Goal: Information Seeking & Learning: Check status

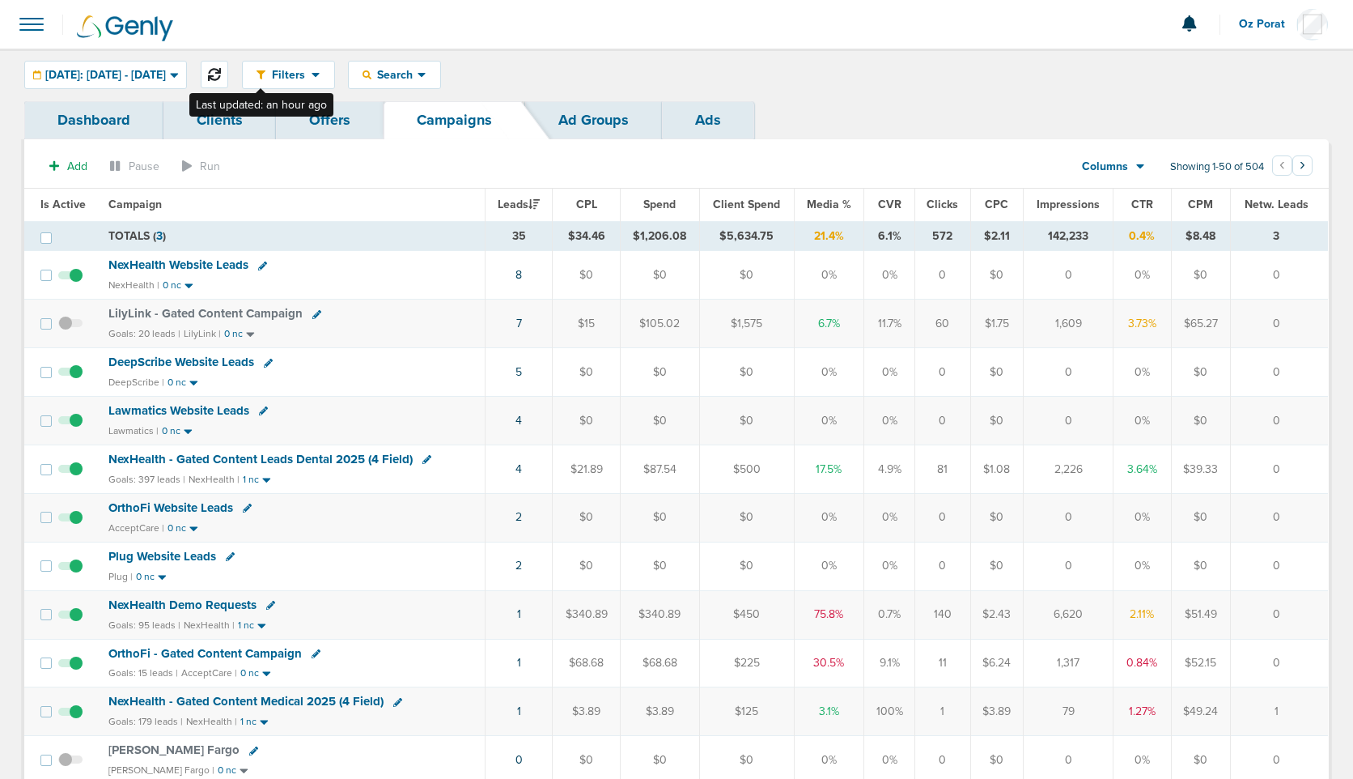
click at [221, 73] on icon at bounding box center [214, 74] width 13 height 13
click at [221, 68] on icon at bounding box center [214, 74] width 13 height 13
click at [142, 74] on span "[DATE]: [DATE] - [DATE]" at bounding box center [105, 75] width 121 height 11
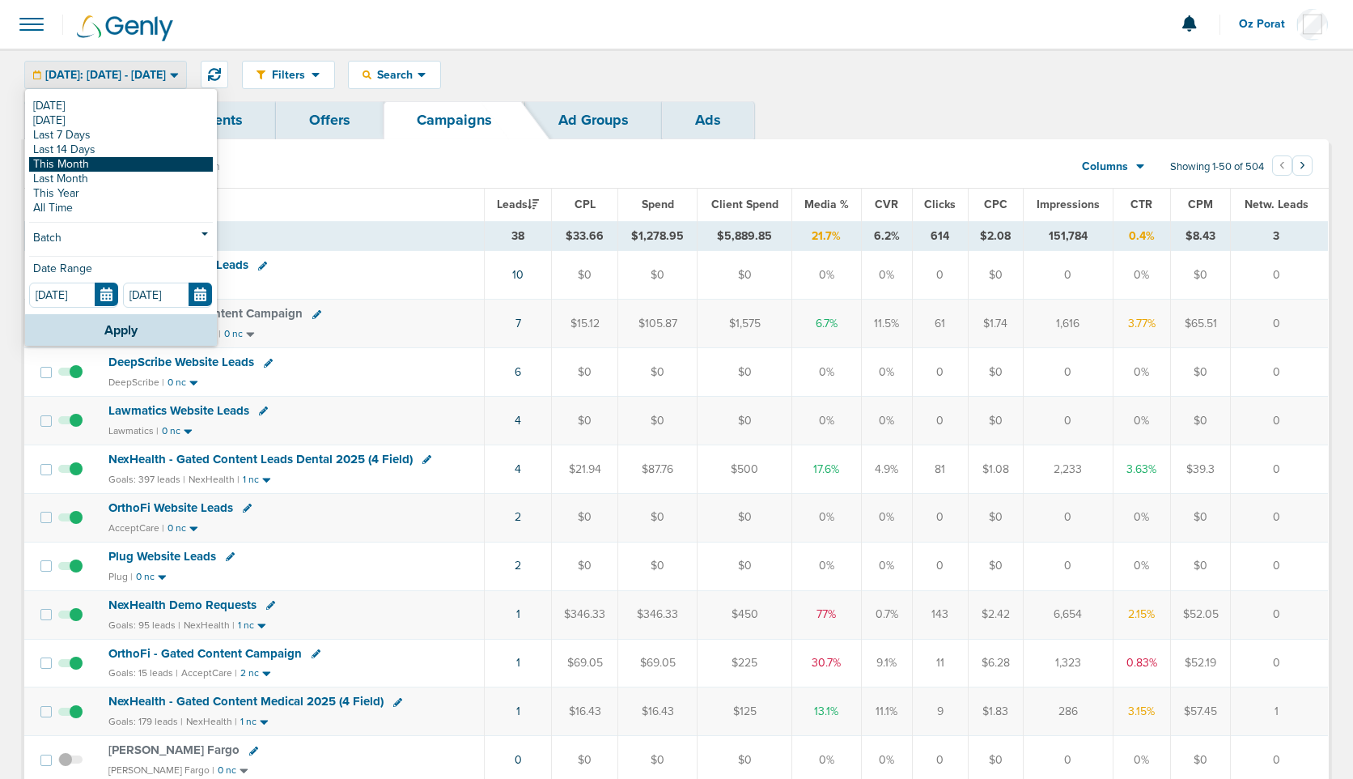
click at [111, 163] on link "This Month" at bounding box center [121, 164] width 184 height 15
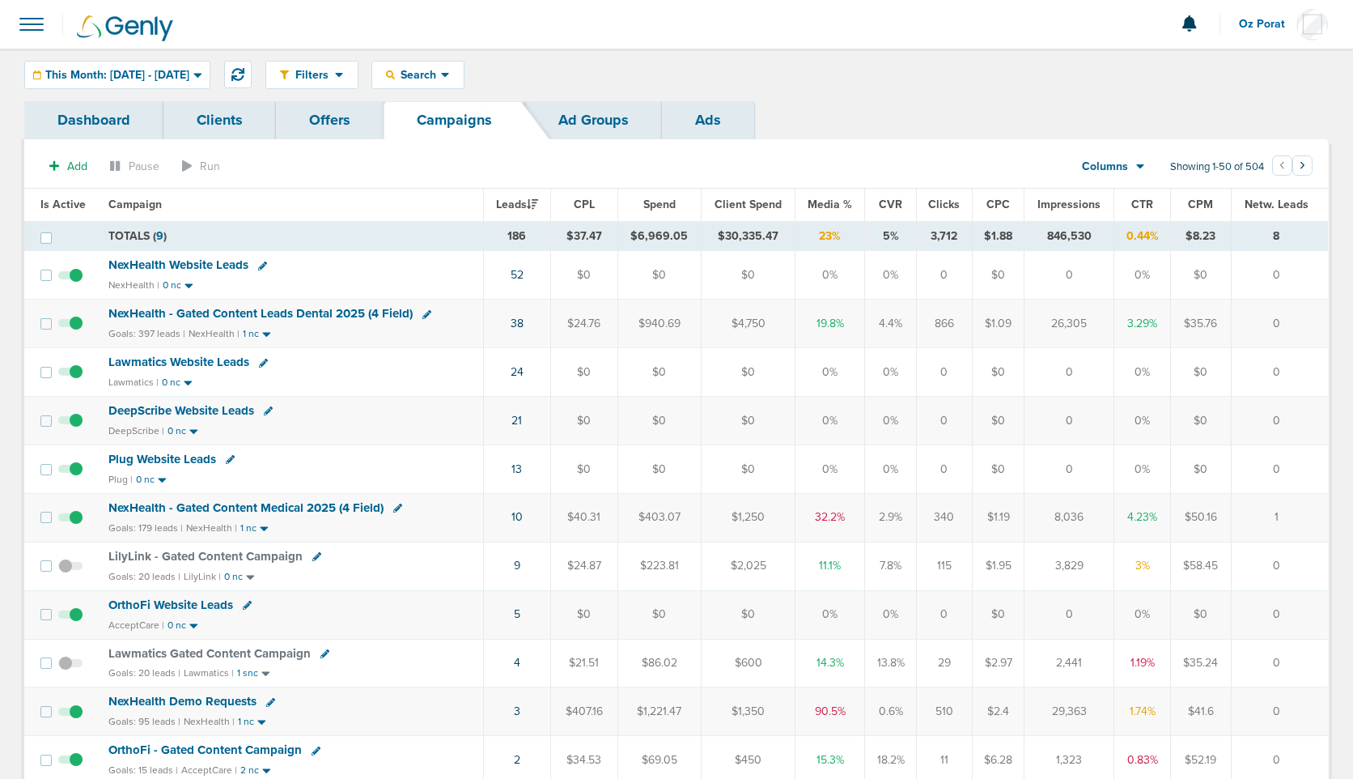
click at [153, 461] on span "Plug Website Leads" at bounding box center [162, 459] width 108 height 15
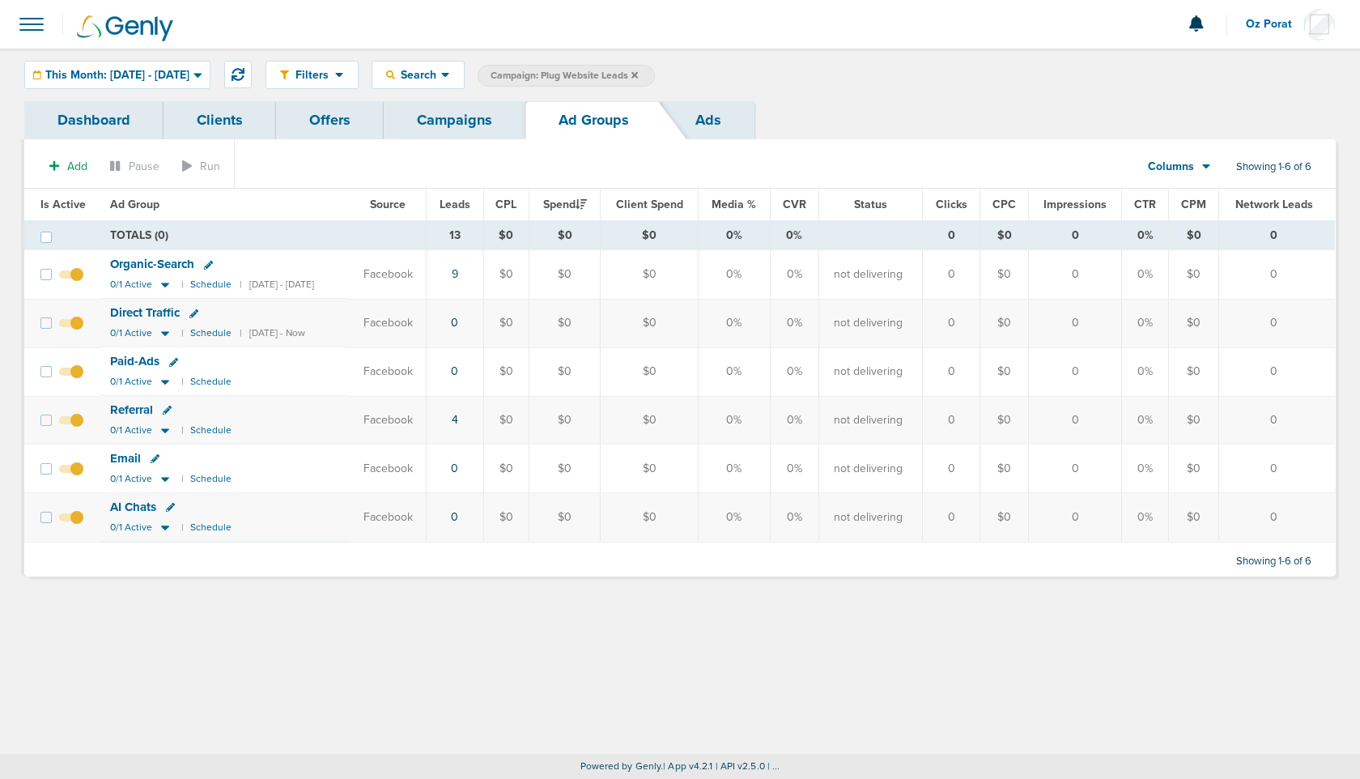
click at [99, 116] on link "Dashboard" at bounding box center [93, 120] width 139 height 38
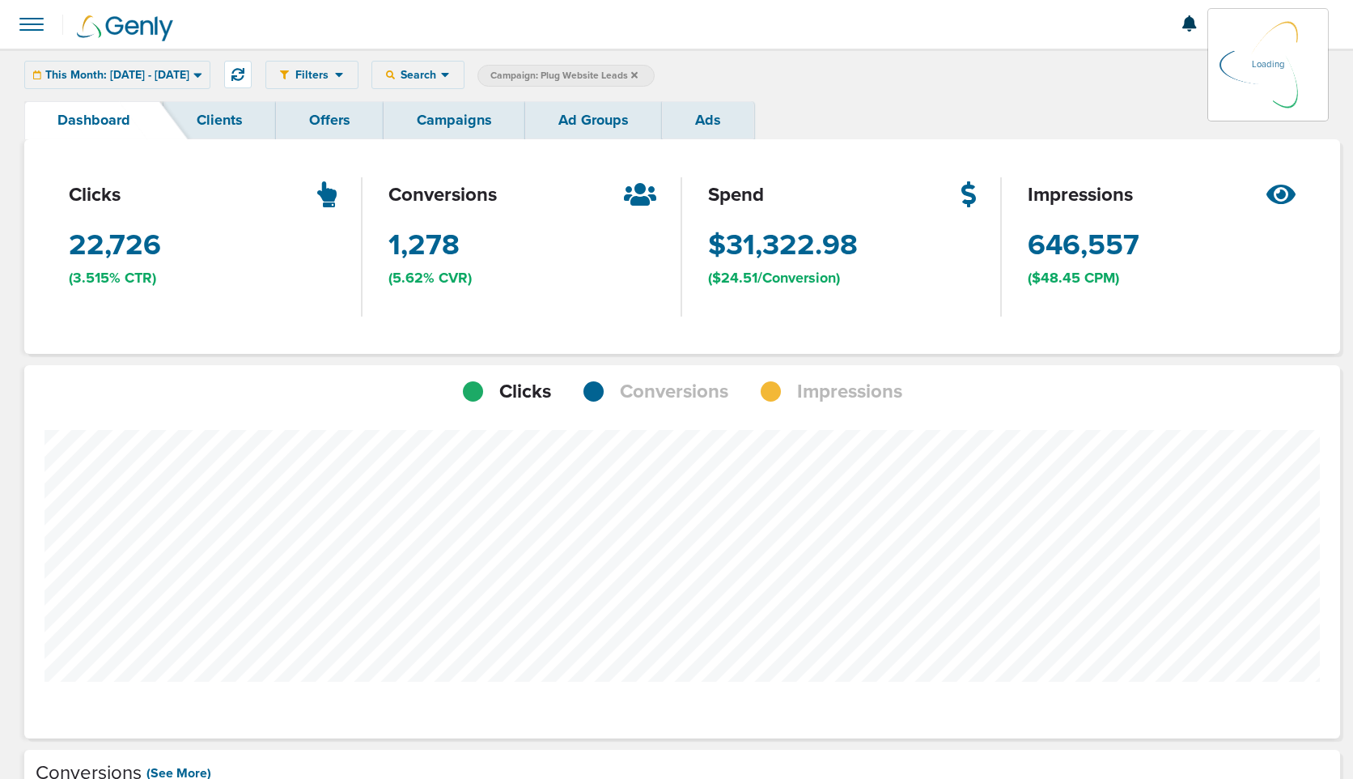
scroll to position [1260, 1305]
click at [656, 391] on span "Conversions" at bounding box center [674, 392] width 108 height 28
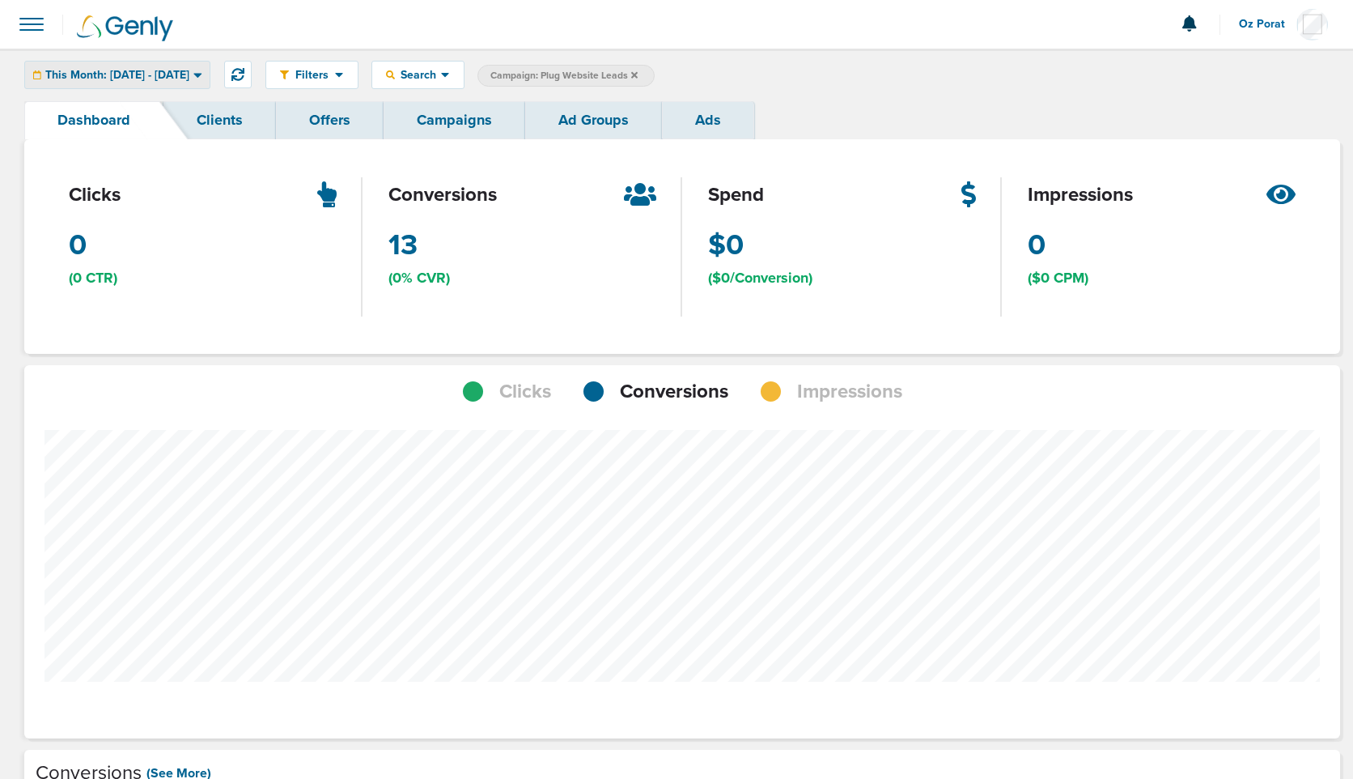
click at [157, 80] on span "This Month: [DATE] - [DATE]" at bounding box center [117, 75] width 144 height 11
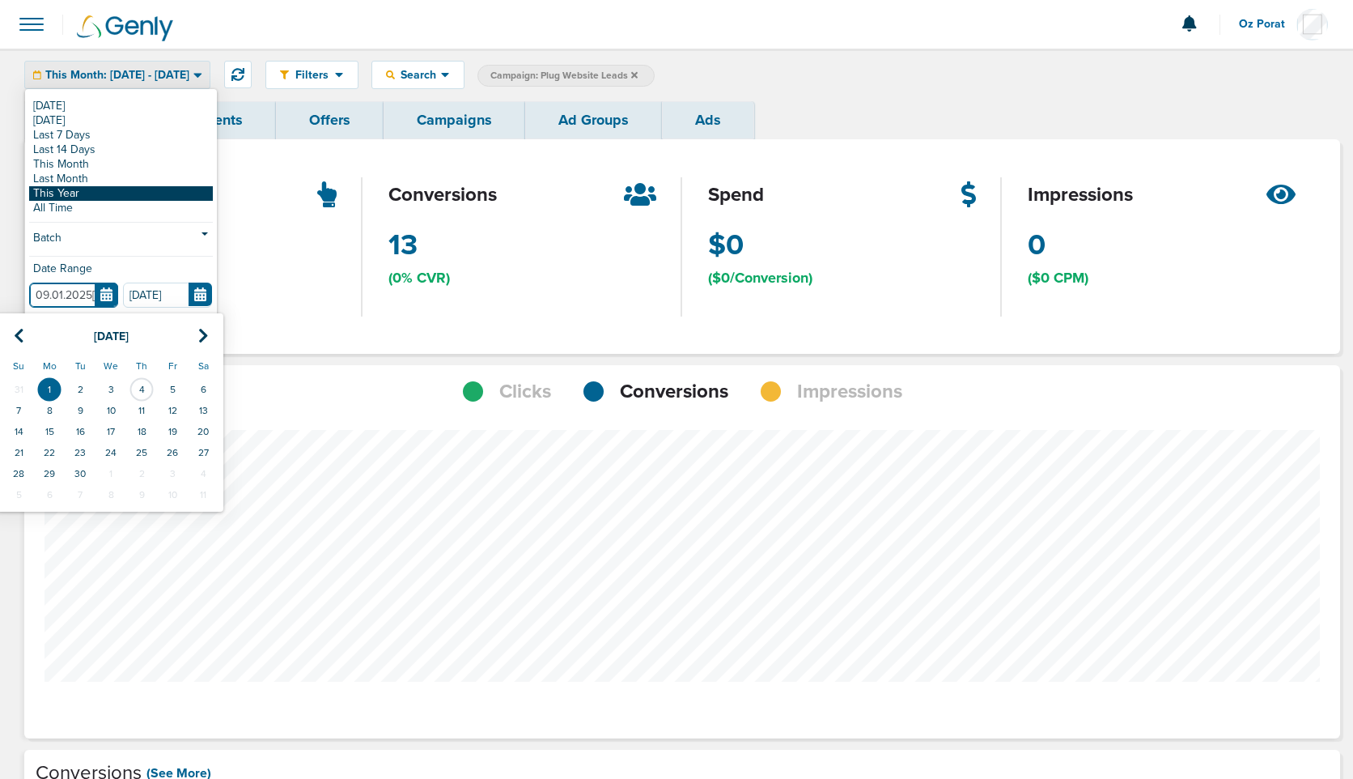
click at [106, 290] on input "09.01.2025[URL][DOMAIN_NAME]" at bounding box center [73, 294] width 89 height 25
click at [24, 327] on th at bounding box center [18, 336] width 31 height 33
click at [172, 392] on td "1" at bounding box center [172, 389] width 31 height 21
type input "[DATE]"
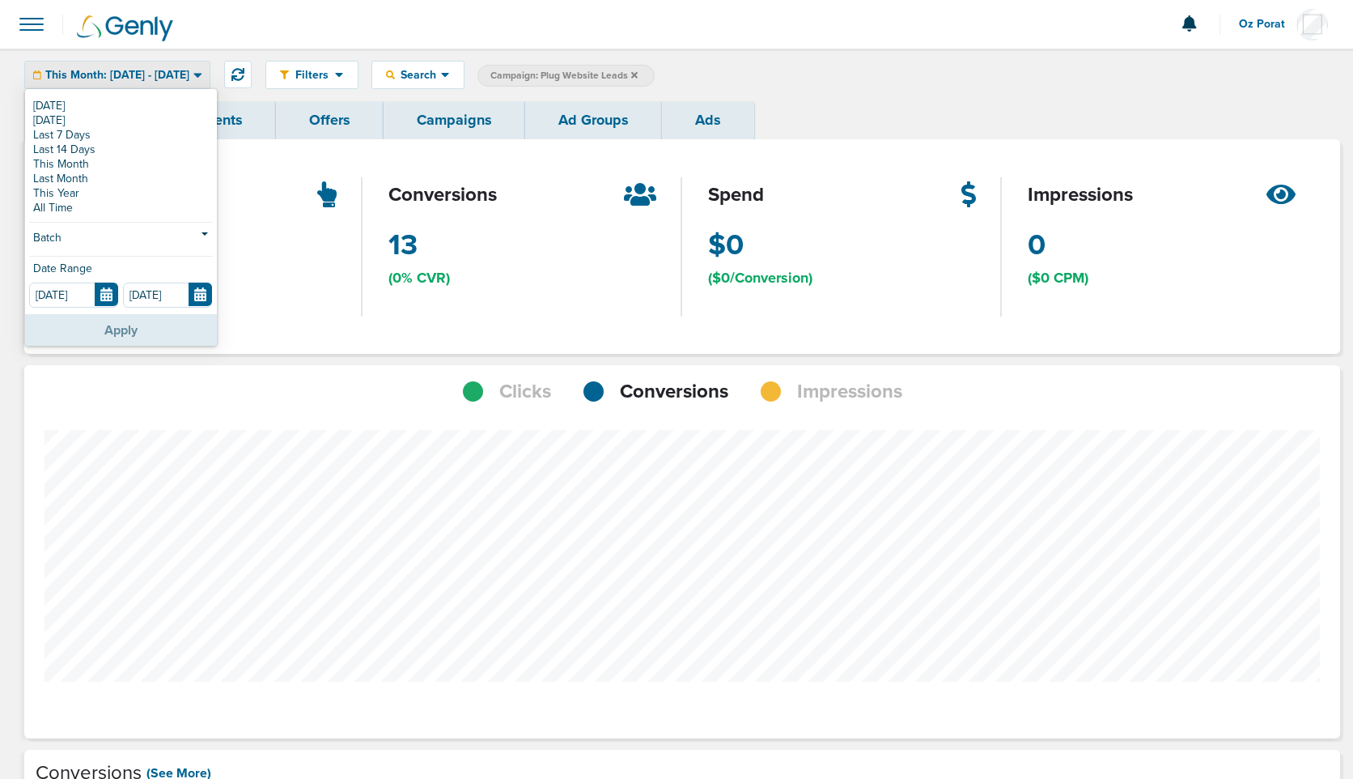
click at [125, 328] on button "Apply" at bounding box center [121, 330] width 192 height 32
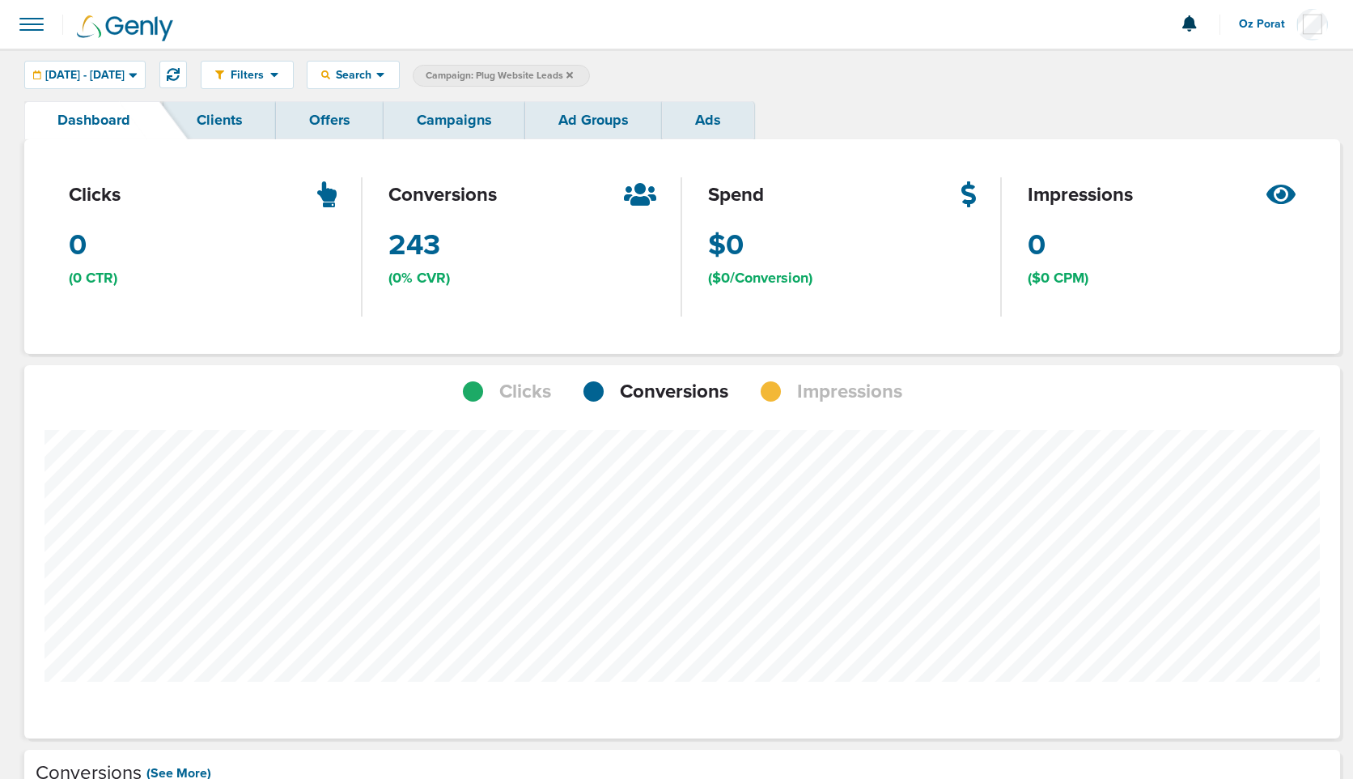
click at [433, 113] on link "Campaigns" at bounding box center [455, 120] width 142 height 38
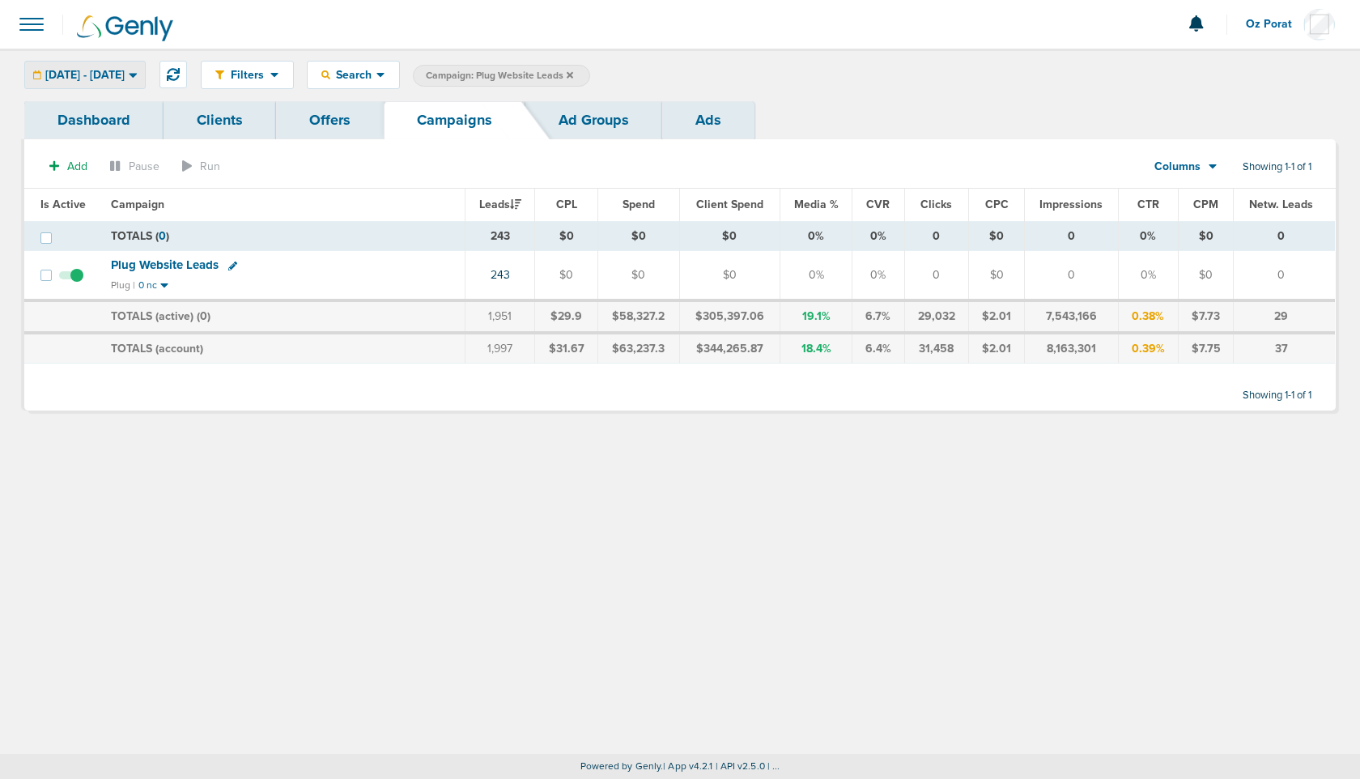
click at [104, 78] on span "[DATE] - [DATE]" at bounding box center [84, 75] width 79 height 11
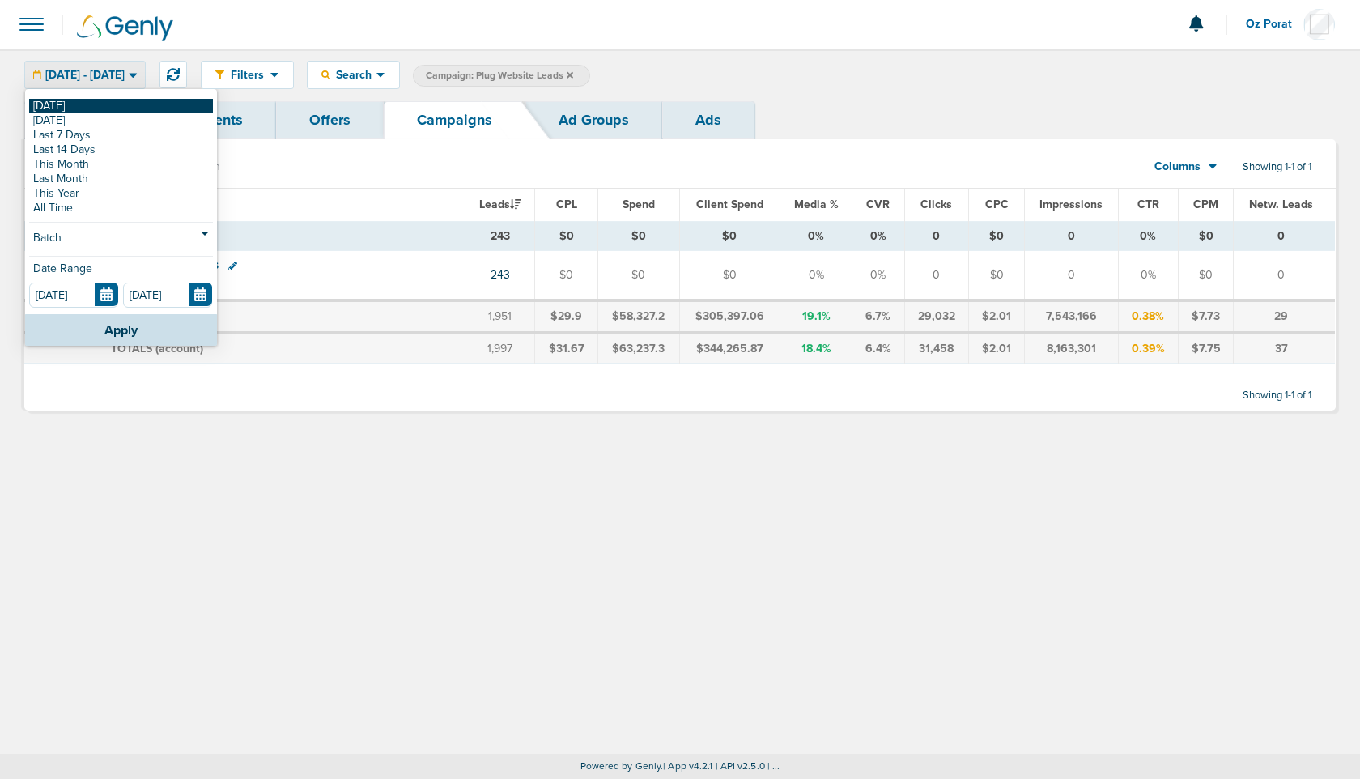
click at [85, 104] on link "[DATE]" at bounding box center [121, 106] width 184 height 15
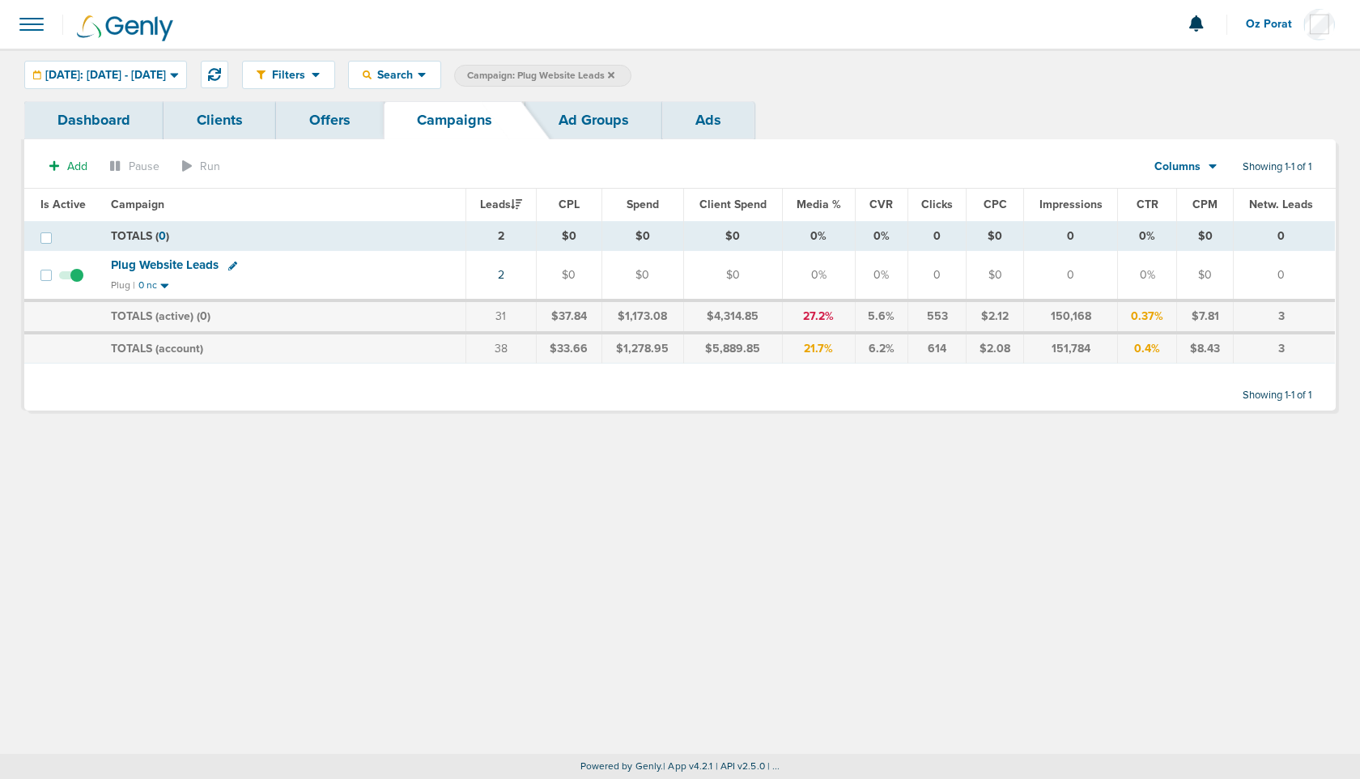
click at [614, 74] on icon at bounding box center [611, 74] width 6 height 6
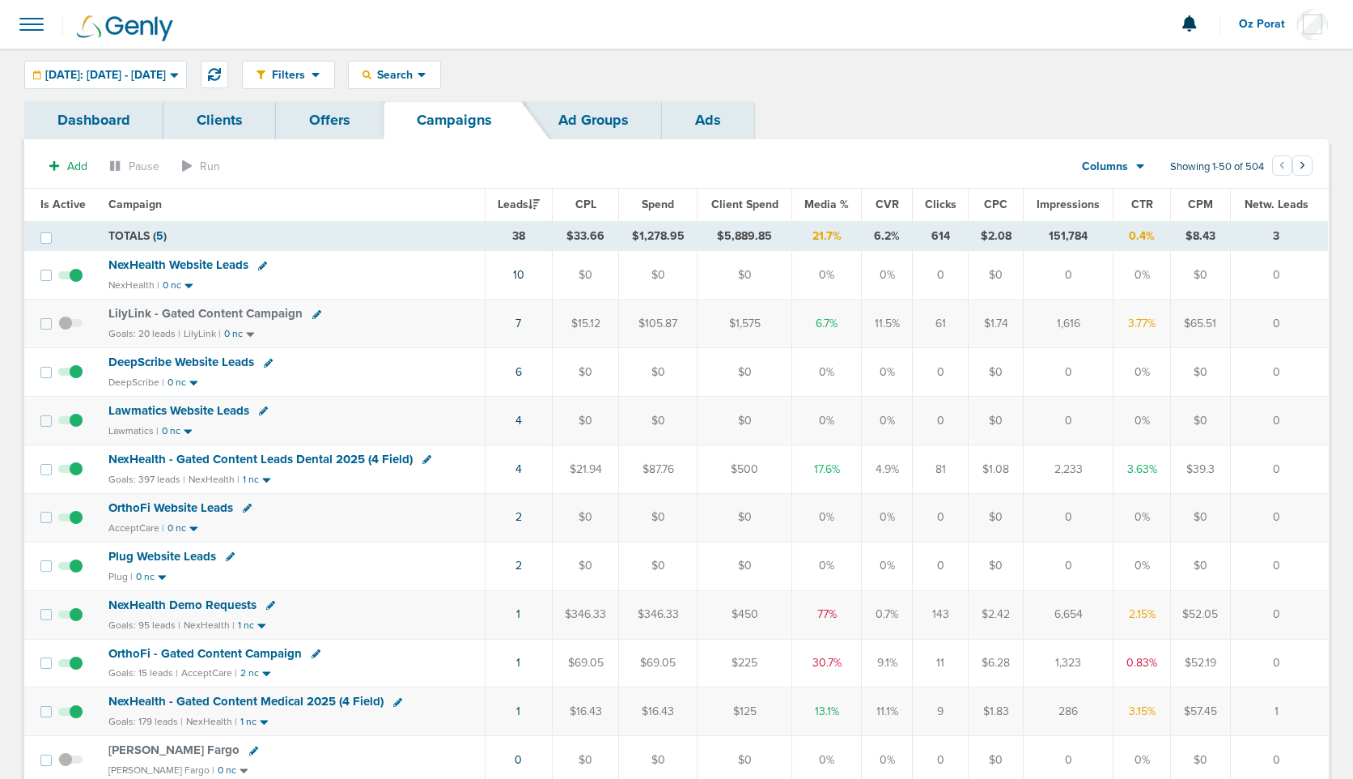
click at [1134, 167] on div "Columns" at bounding box center [1104, 167] width 71 height 16
click at [1134, 210] on link "Sales Performance" at bounding box center [1150, 215] width 162 height 20
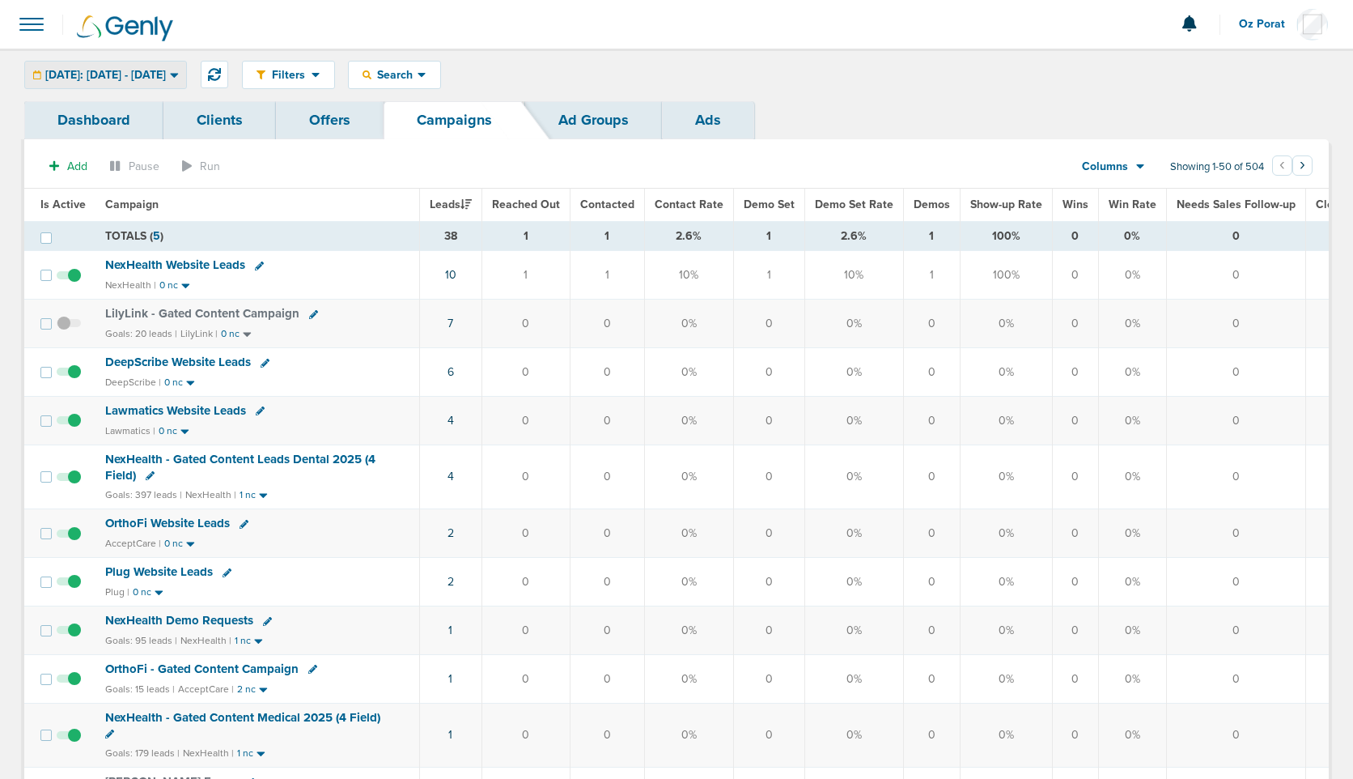
click at [102, 70] on span "[DATE]: [DATE] - [DATE]" at bounding box center [105, 75] width 121 height 11
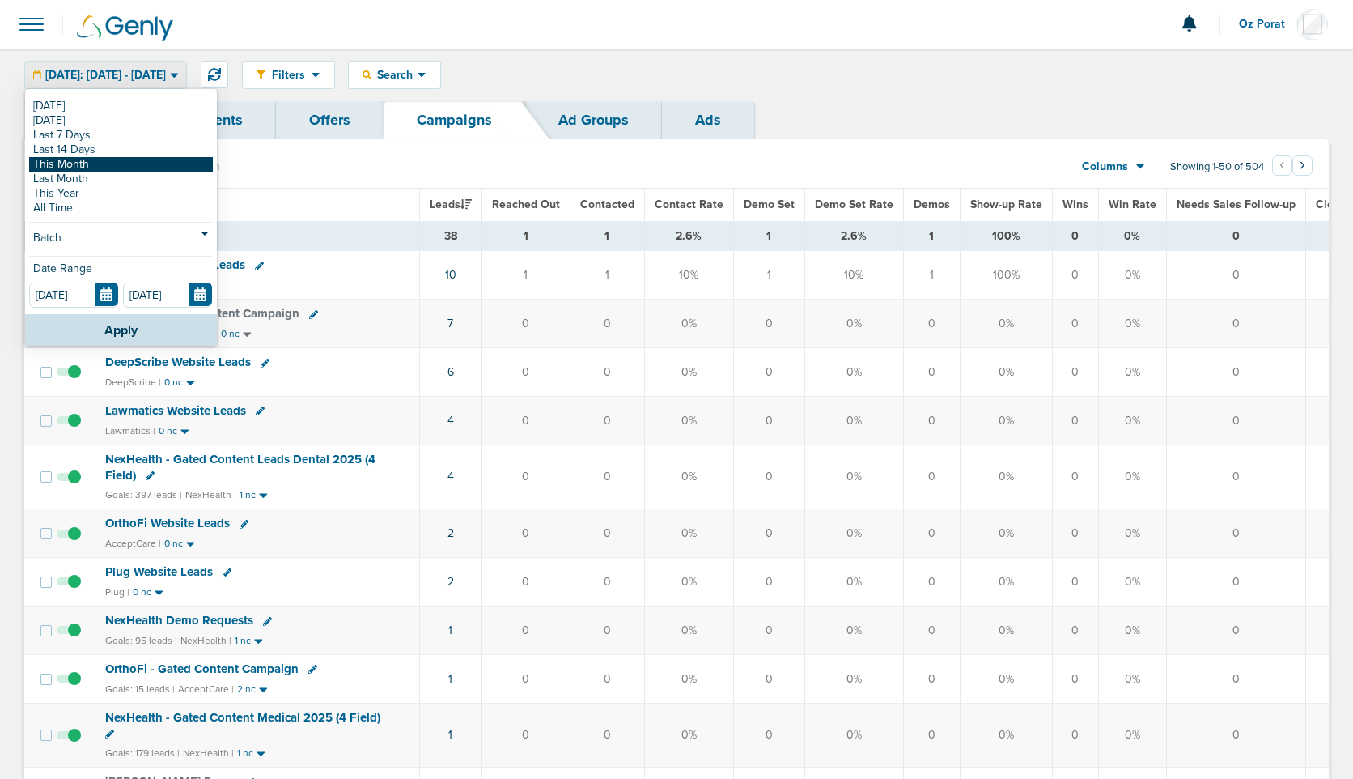
click at [80, 165] on link "This Month" at bounding box center [121, 164] width 184 height 15
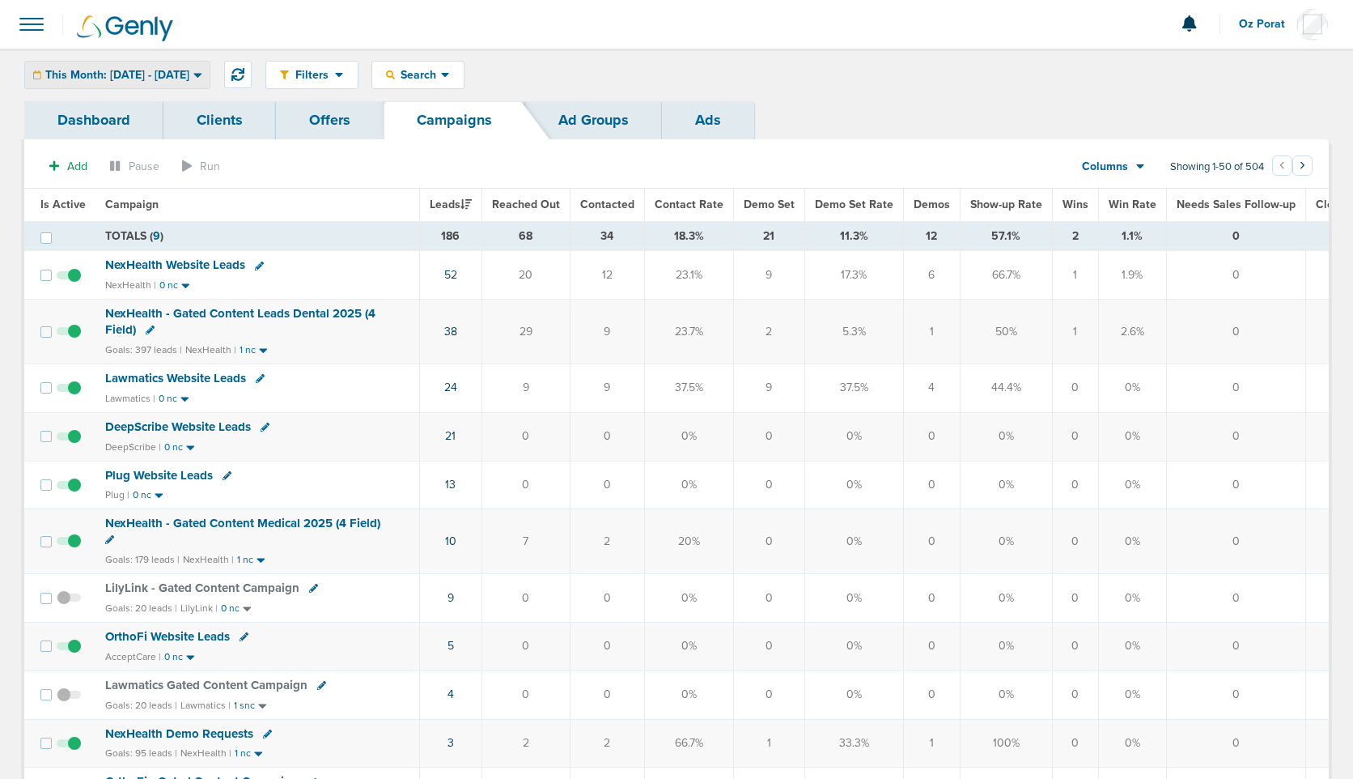
click at [135, 72] on span "This Month: [DATE] - [DATE]" at bounding box center [117, 75] width 144 height 11
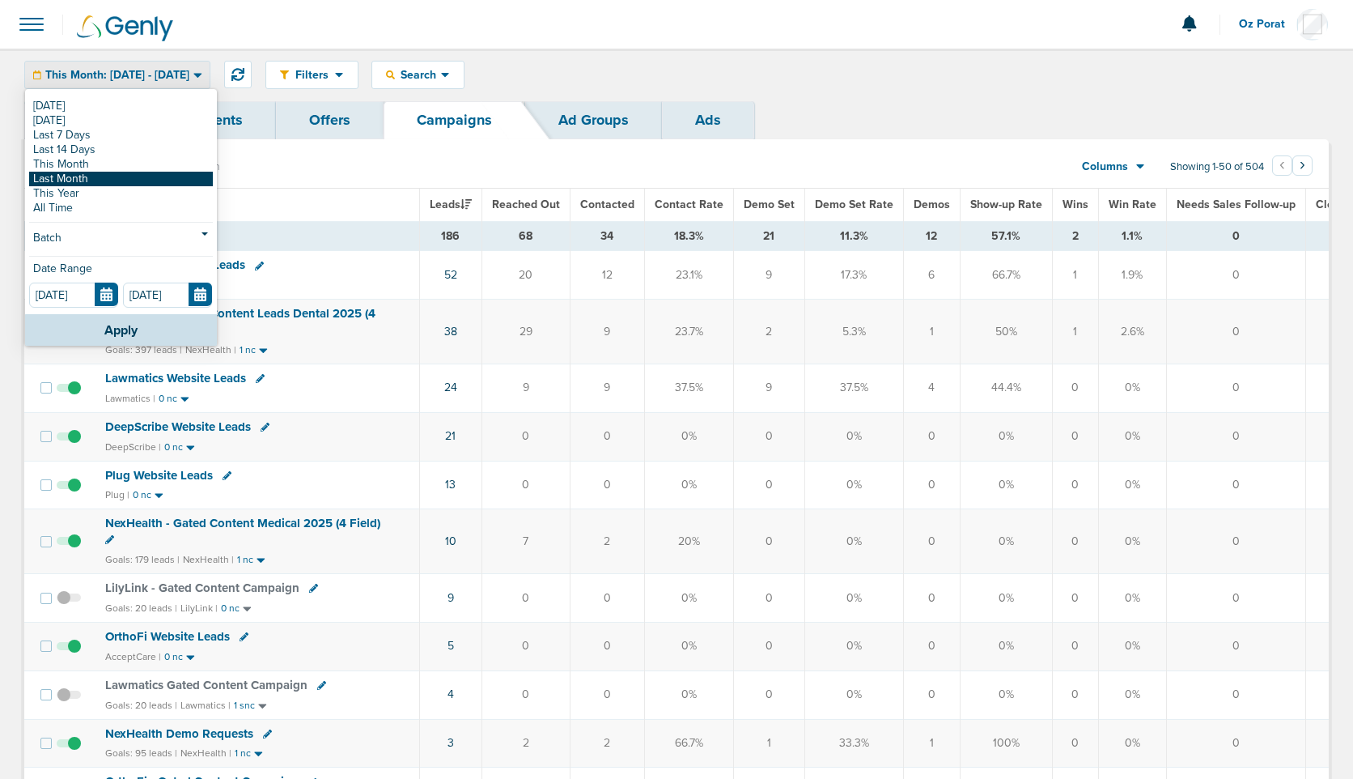
click at [104, 178] on link "Last Month" at bounding box center [121, 179] width 184 height 15
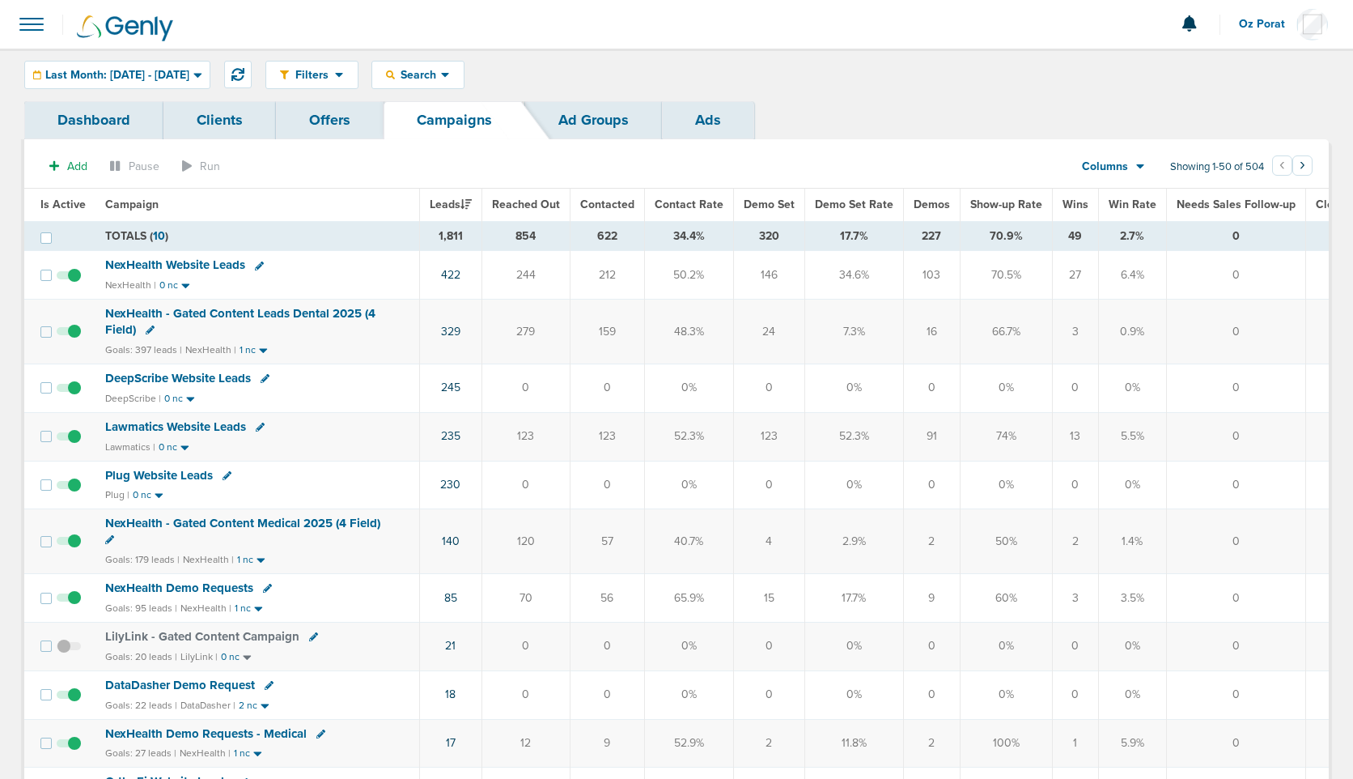
click at [926, 207] on span "Demos" at bounding box center [932, 204] width 36 height 14
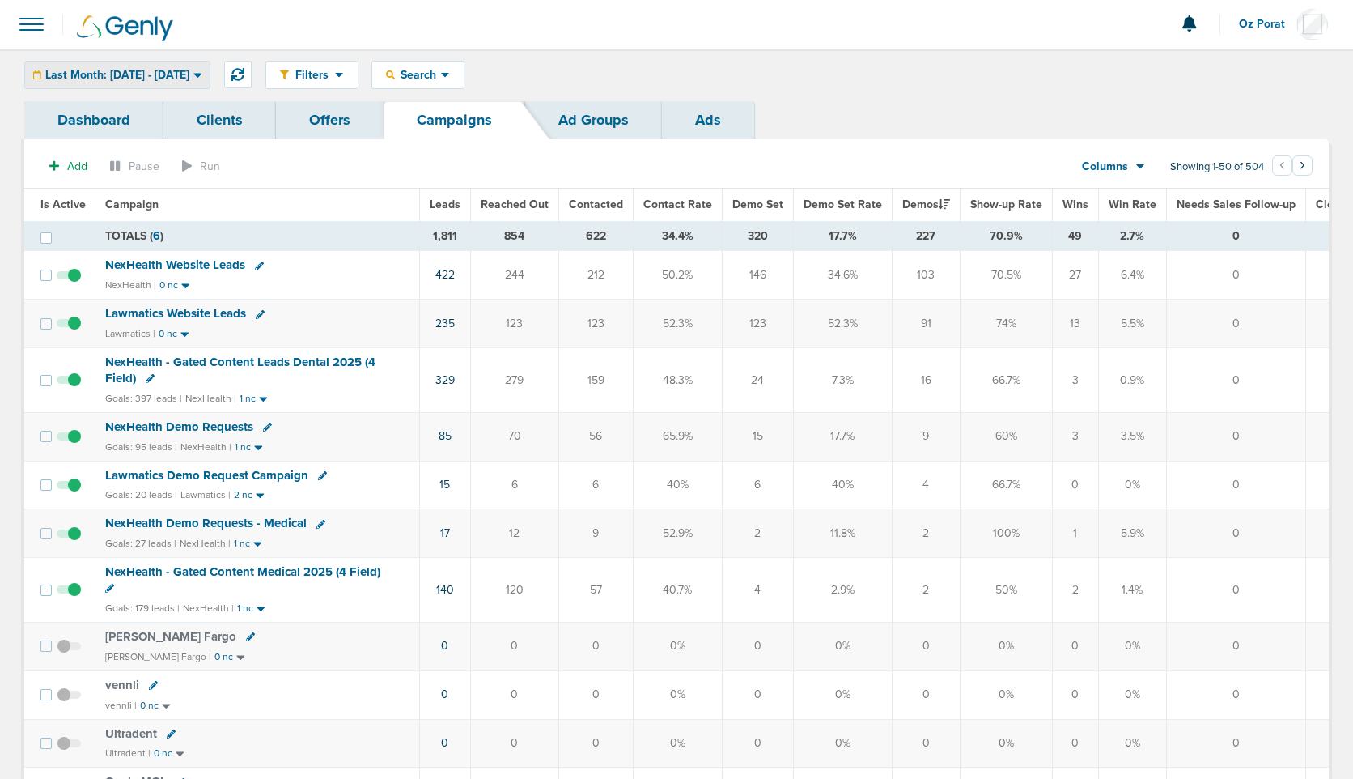
click at [130, 79] on span "Last Month: [DATE] - [DATE]" at bounding box center [117, 75] width 144 height 11
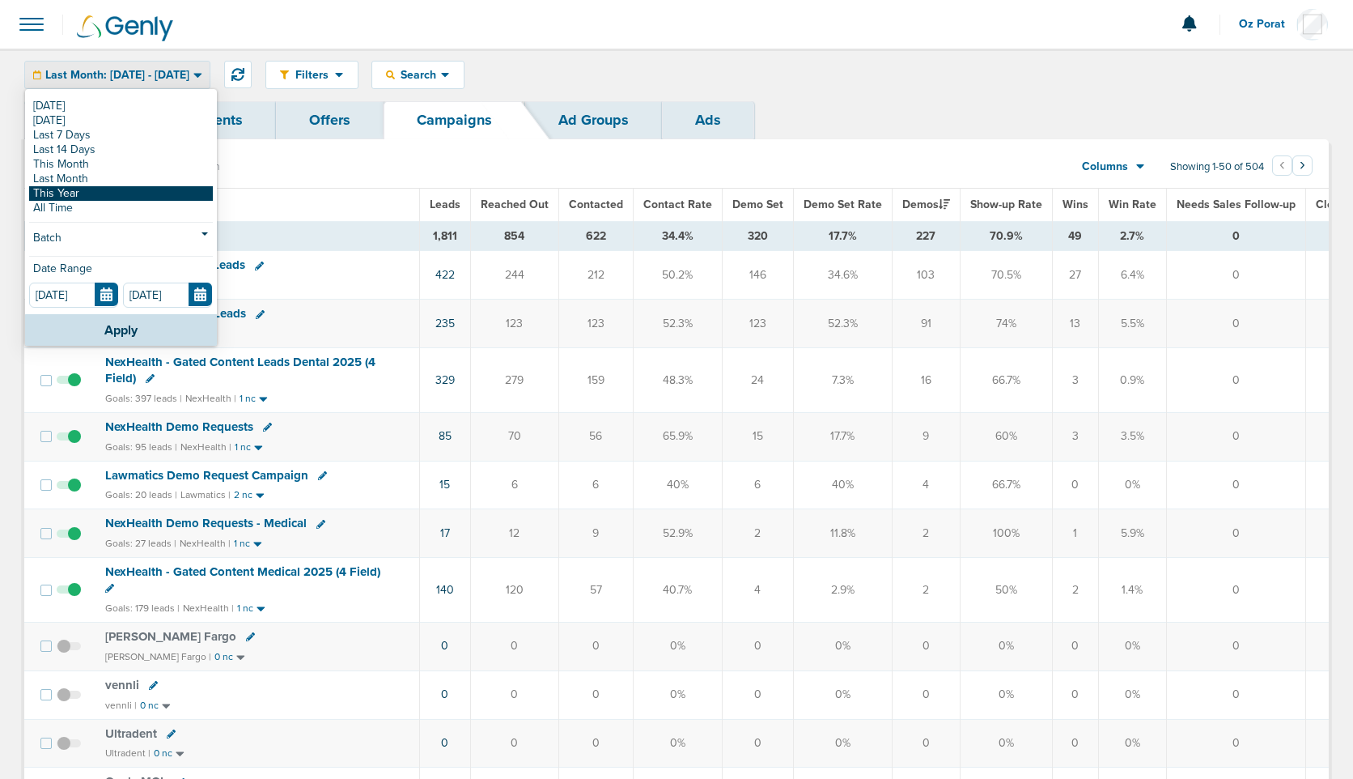
click at [114, 191] on link "This Year" at bounding box center [121, 193] width 184 height 15
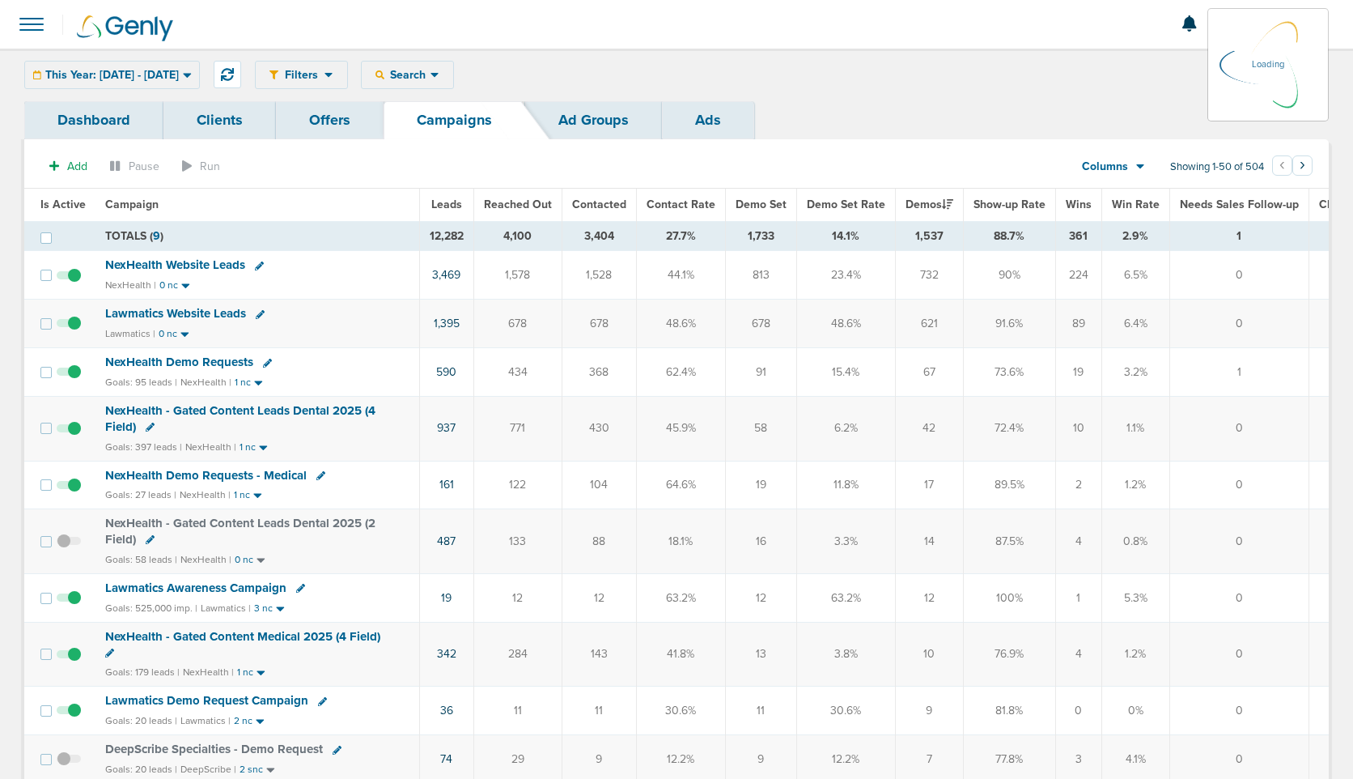
drag, startPoint x: 1057, startPoint y: 274, endPoint x: 1089, endPoint y: 275, distance: 32.4
click at [1089, 275] on td "224" at bounding box center [1078, 275] width 46 height 49
